Goal: Information Seeking & Learning: Learn about a topic

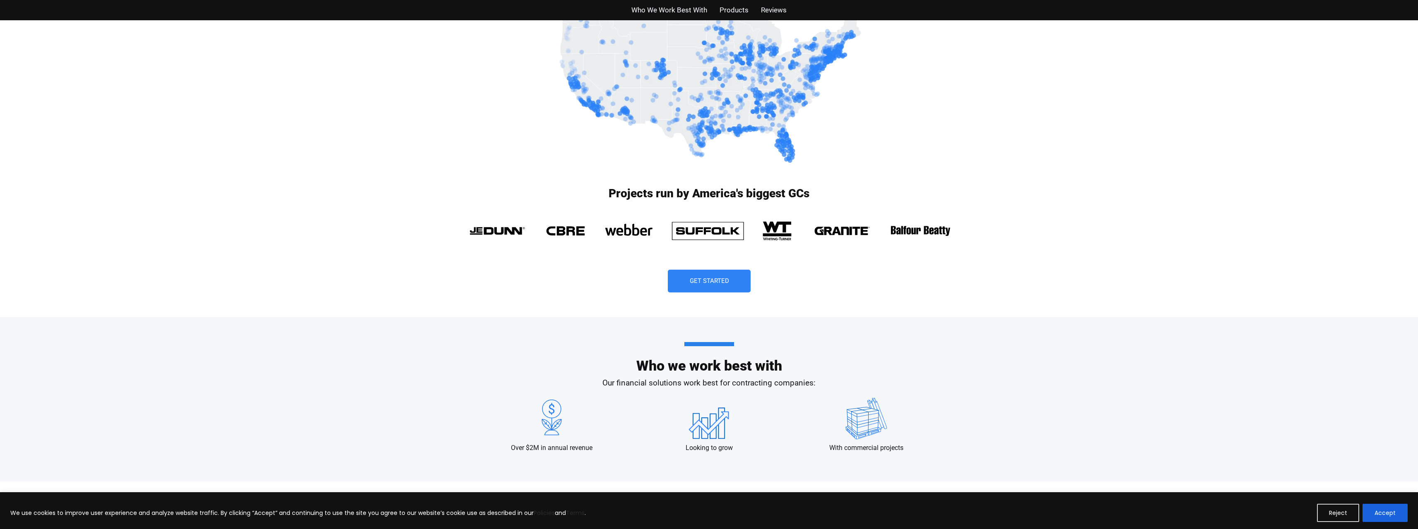
scroll to position [538, 0]
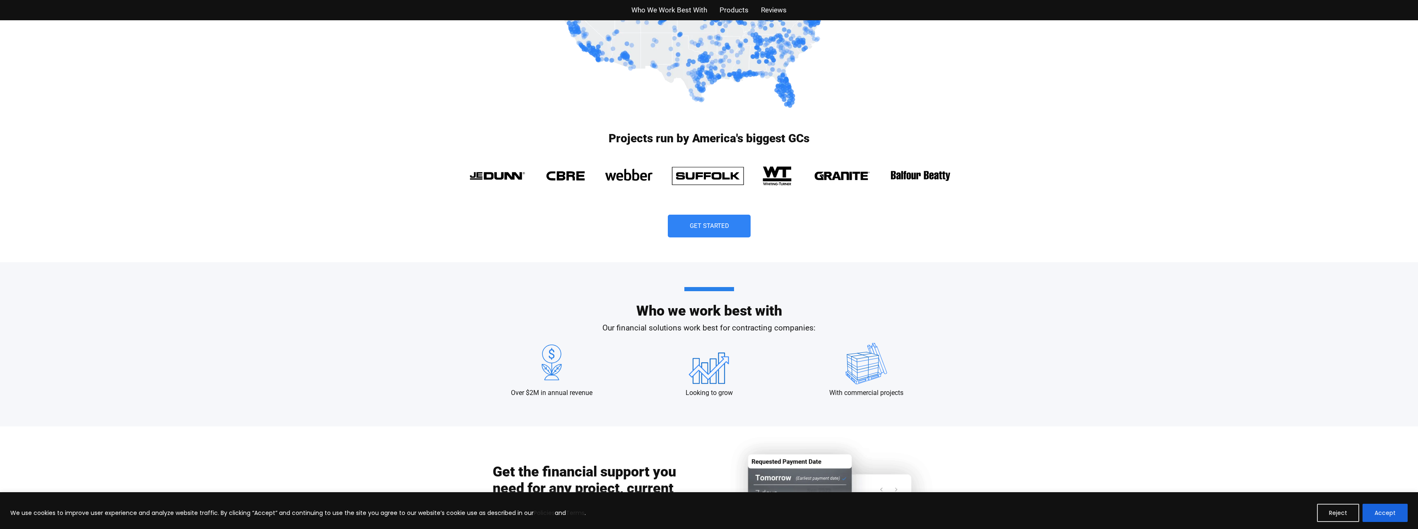
drag, startPoint x: 1380, startPoint y: 513, endPoint x: 1354, endPoint y: 507, distance: 27.2
click at [1380, 513] on button "Accept" at bounding box center [1384, 513] width 45 height 18
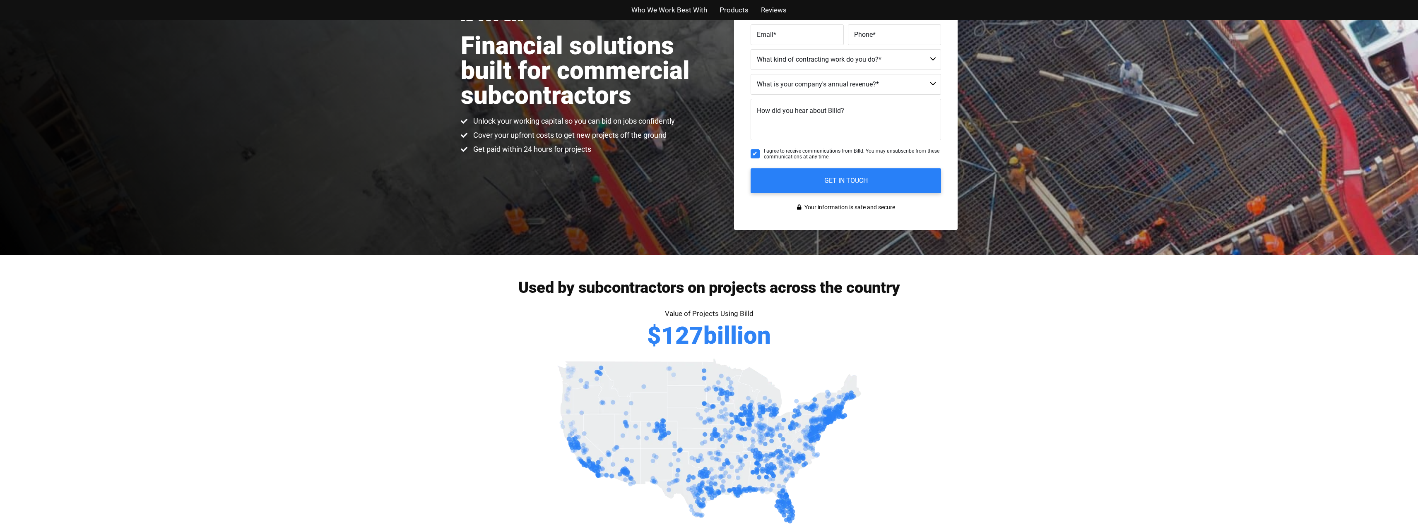
scroll to position [0, 0]
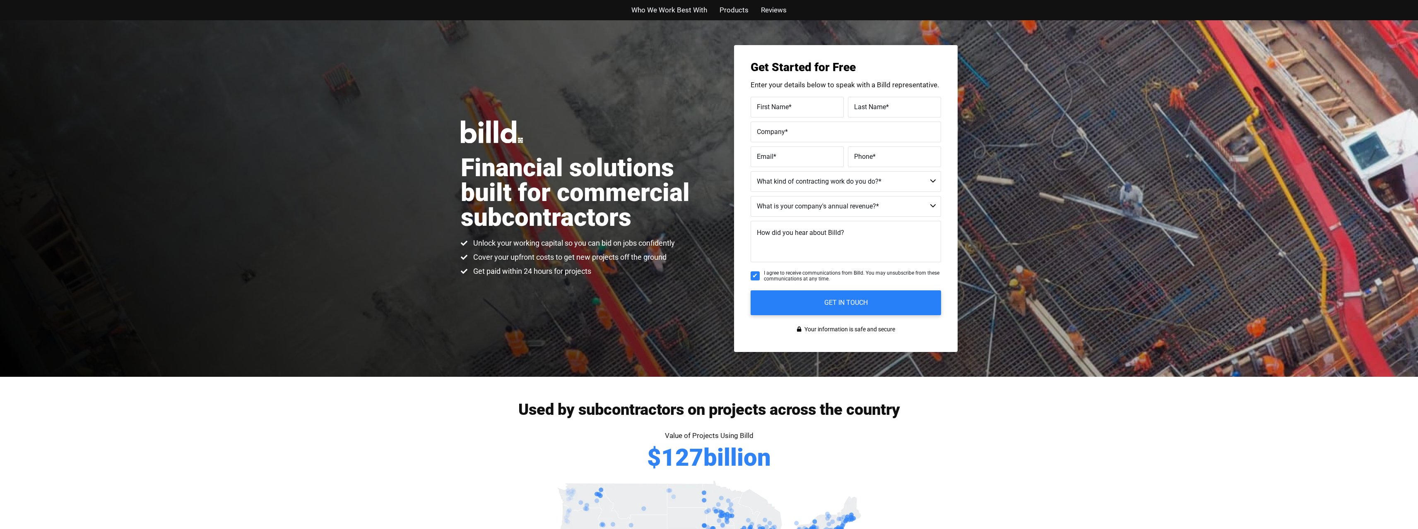
click at [690, 12] on span "Who We Work Best With" at bounding box center [669, 10] width 76 height 12
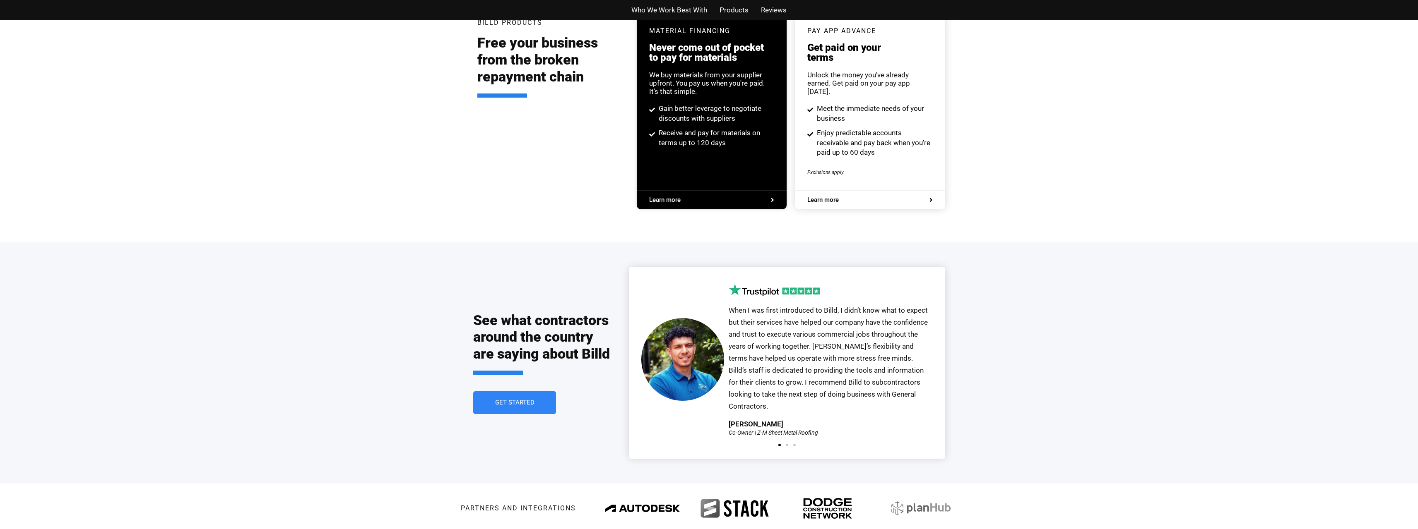
scroll to position [1695, 0]
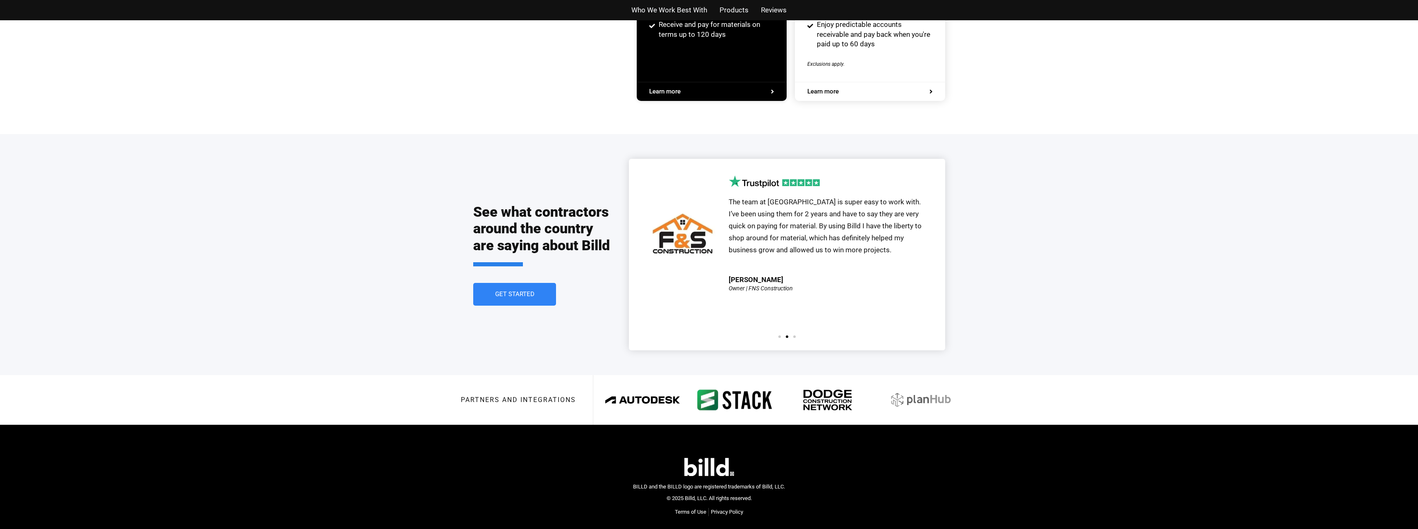
click at [740, 384] on img at bounding box center [735, 400] width 82 height 32
click at [911, 384] on img at bounding box center [920, 400] width 82 height 32
click at [655, 384] on img at bounding box center [642, 400] width 82 height 32
